Goal: Navigation & Orientation: Find specific page/section

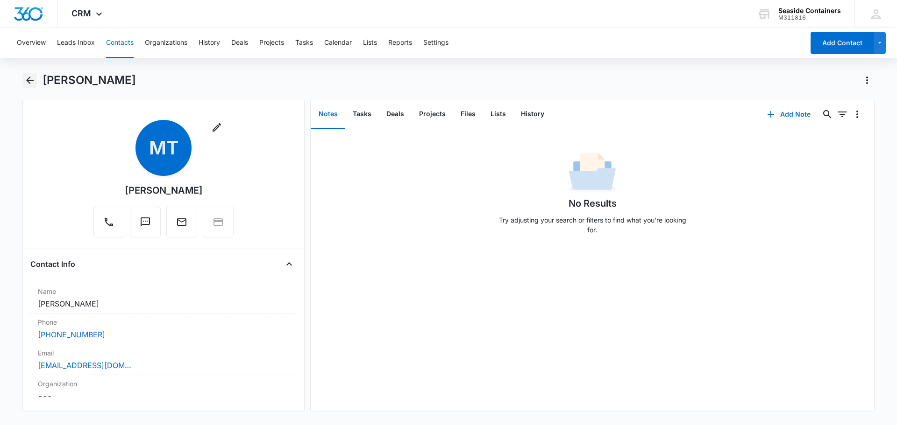
click at [26, 78] on icon "Back" at bounding box center [29, 80] width 11 height 11
click at [117, 43] on button "Contacts" at bounding box center [120, 43] width 28 height 30
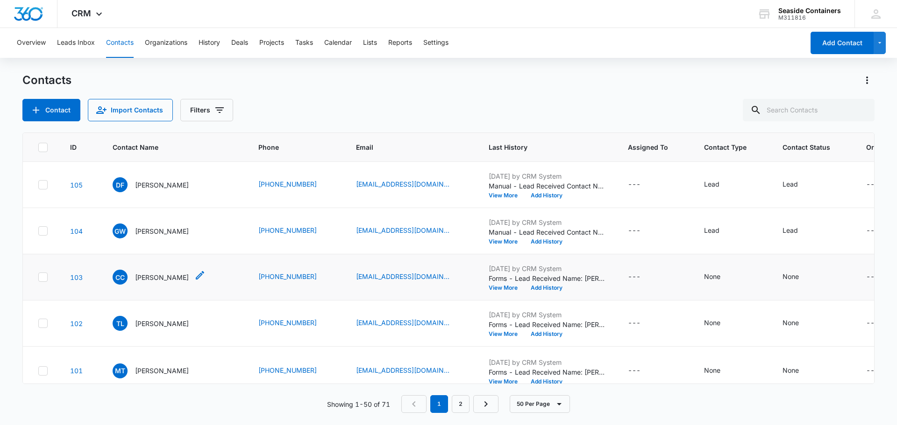
click at [151, 283] on p "[PERSON_NAME]" at bounding box center [162, 278] width 54 height 10
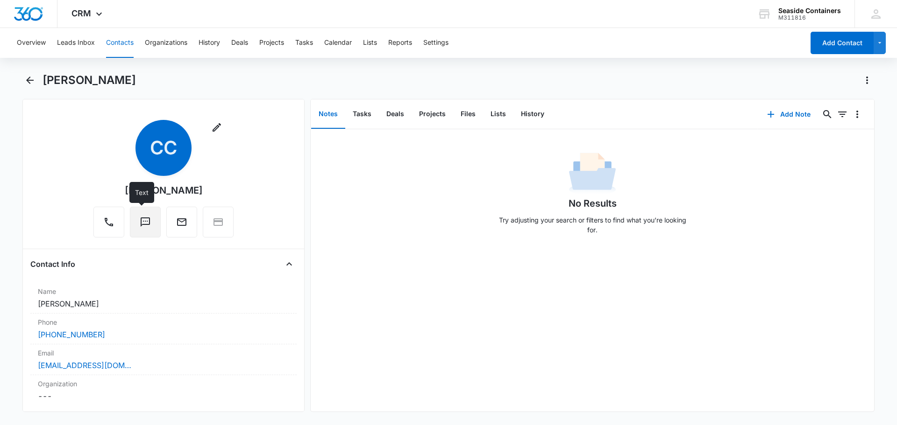
click at [140, 223] on icon "Text" at bounding box center [145, 222] width 11 height 11
click at [123, 40] on button "Contacts" at bounding box center [120, 43] width 28 height 30
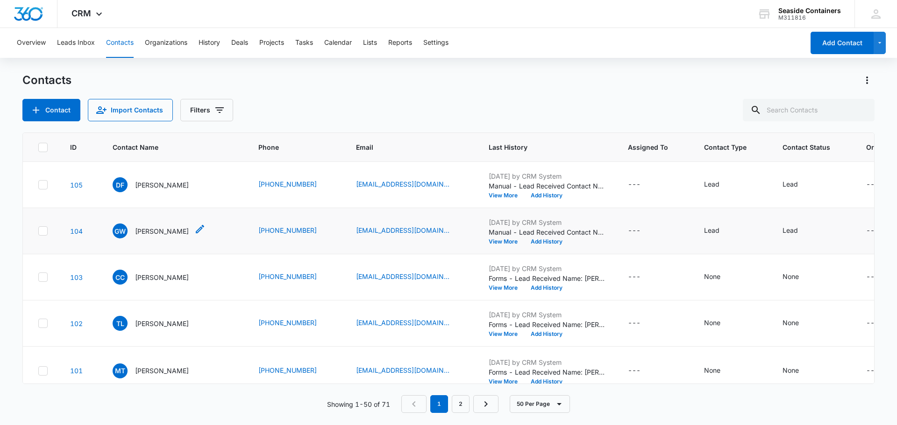
click at [149, 231] on p "[PERSON_NAME]" at bounding box center [162, 231] width 54 height 10
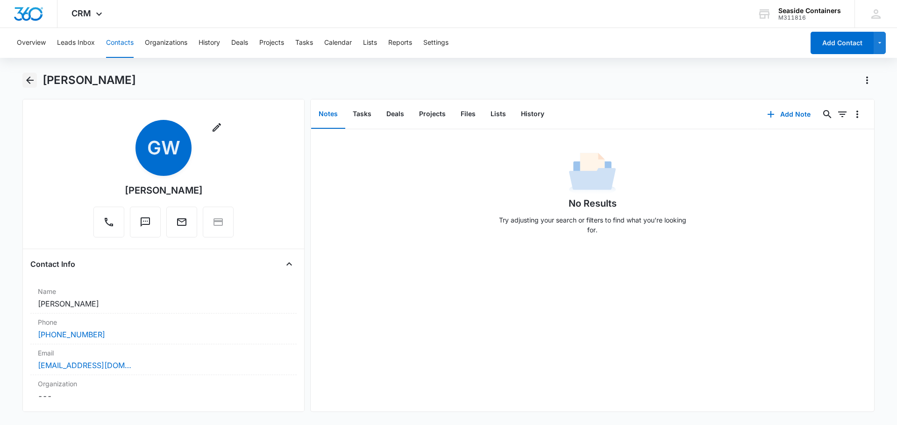
click at [28, 78] on icon "Back" at bounding box center [29, 80] width 11 height 11
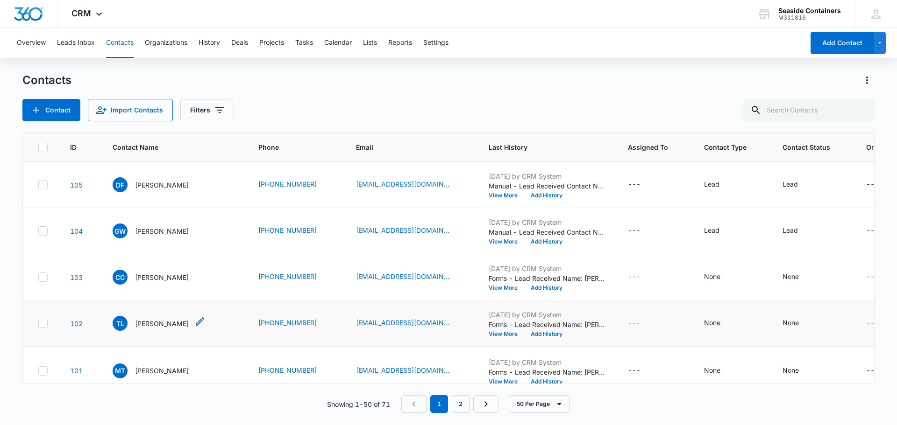
click at [150, 329] on p "[PERSON_NAME]" at bounding box center [162, 324] width 54 height 10
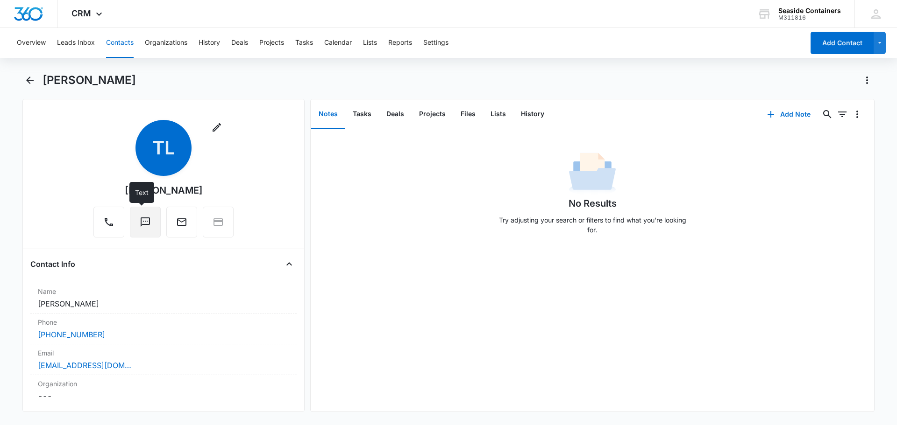
click at [141, 224] on icon "Text" at bounding box center [145, 222] width 11 height 11
click at [30, 78] on icon "Back" at bounding box center [29, 80] width 11 height 11
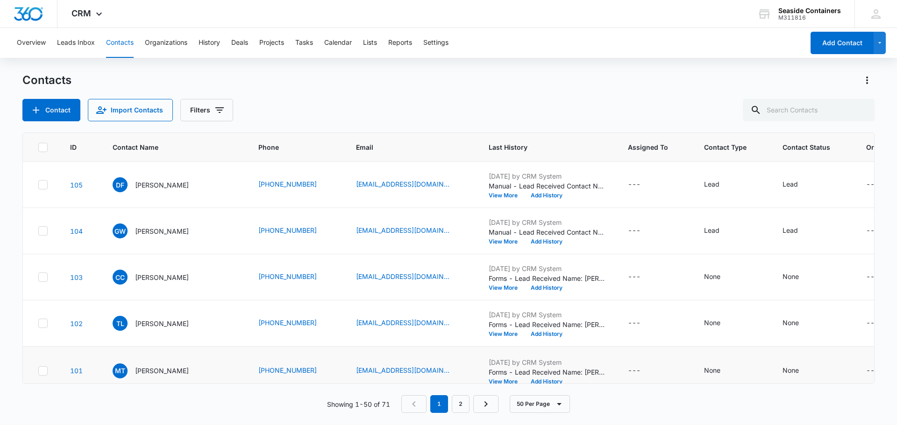
scroll to position [140, 0]
click at [157, 283] on p "[PERSON_NAME]" at bounding box center [162, 279] width 54 height 10
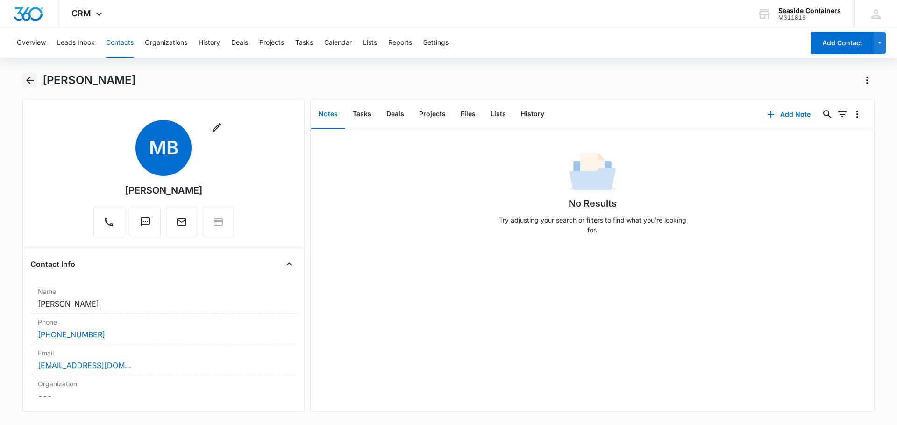
click at [29, 78] on icon "Back" at bounding box center [29, 80] width 7 height 7
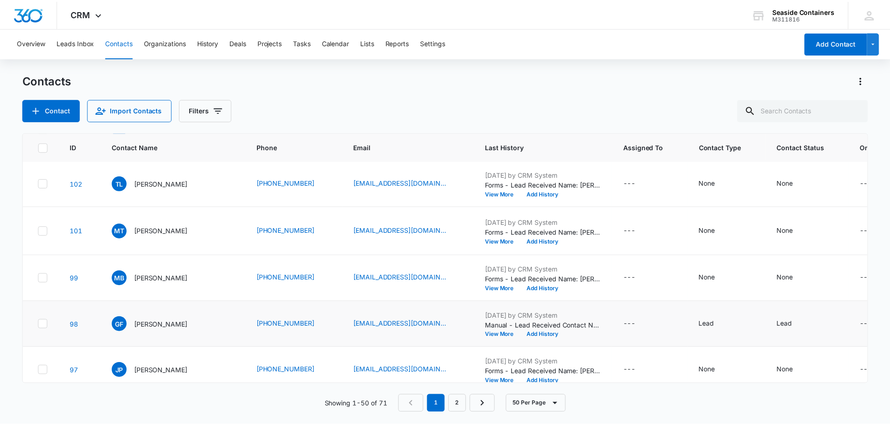
scroll to position [280, 0]
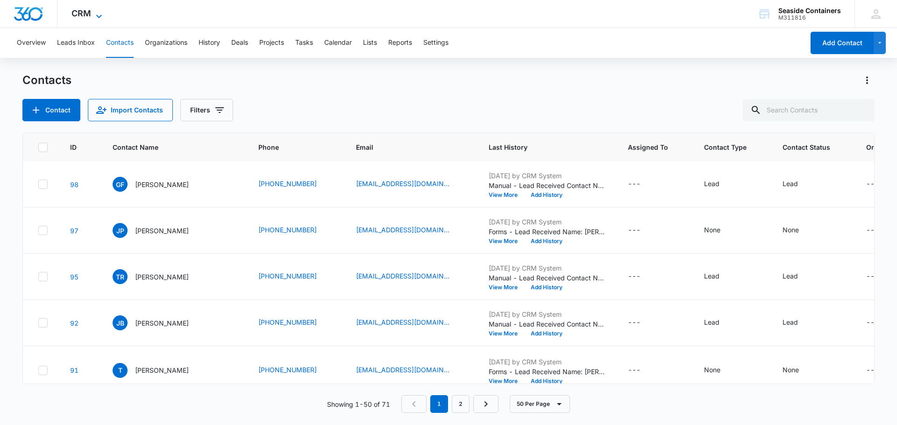
click at [95, 13] on icon at bounding box center [98, 16] width 11 height 11
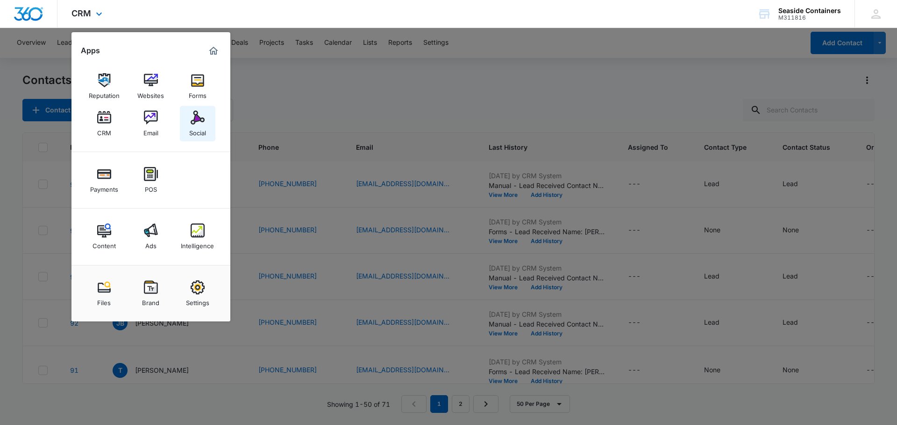
click at [194, 120] on img at bounding box center [198, 118] width 14 height 14
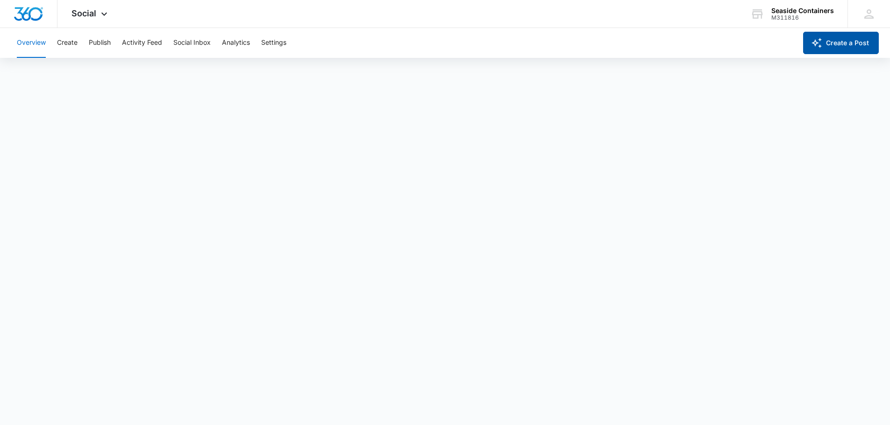
click at [842, 39] on button "Create a Post" at bounding box center [841, 43] width 76 height 22
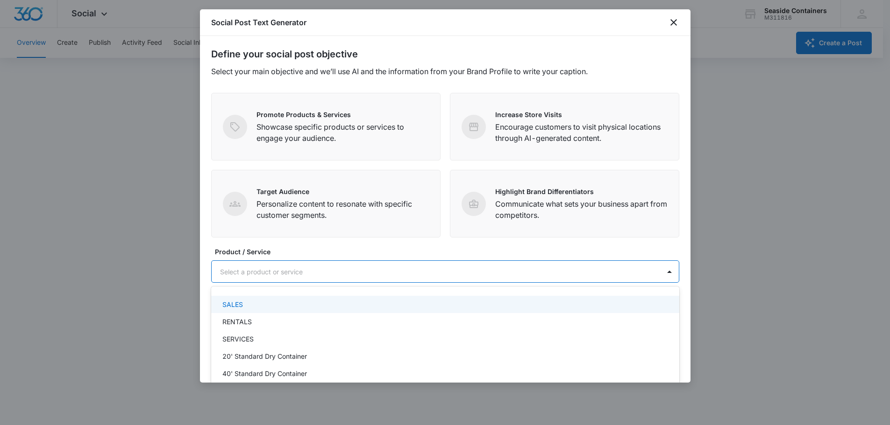
click at [247, 270] on div at bounding box center [434, 272] width 428 height 12
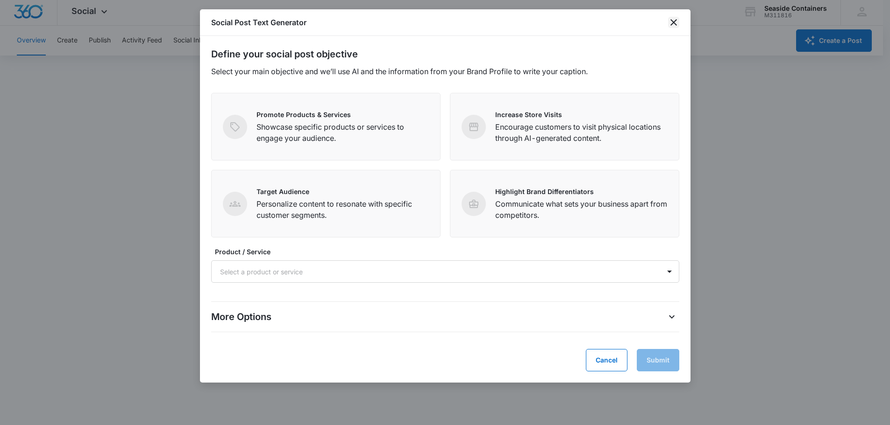
click at [673, 21] on icon "close" at bounding box center [673, 22] width 11 height 11
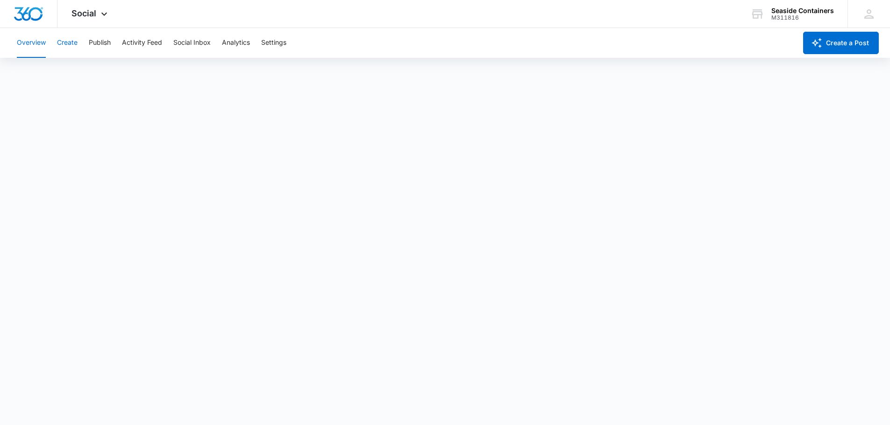
click at [66, 40] on button "Create" at bounding box center [67, 43] width 21 height 30
